Goal: Navigation & Orientation: Go to known website

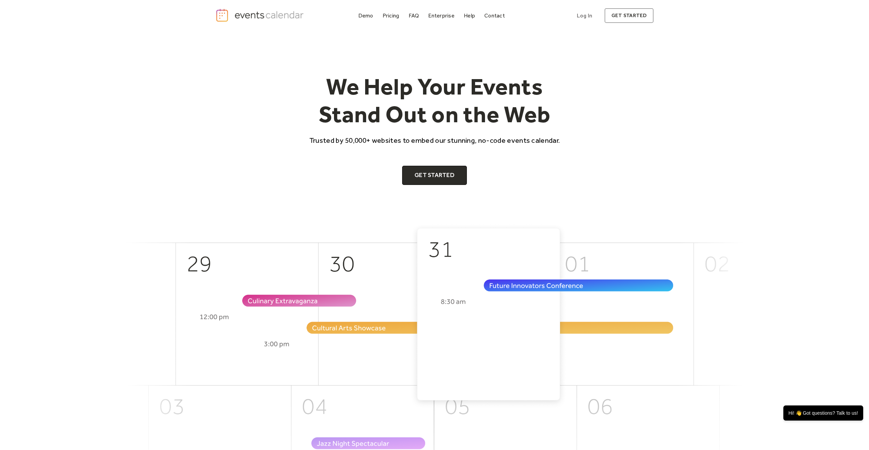
click at [582, 202] on div "We Help Your Events Stand Out on the Web Trusted by 50,000+ websites to embed o…" at bounding box center [434, 128] width 438 height 192
click at [274, 19] on img "home" at bounding box center [260, 15] width 90 height 14
